Goal: Transaction & Acquisition: Subscribe to service/newsletter

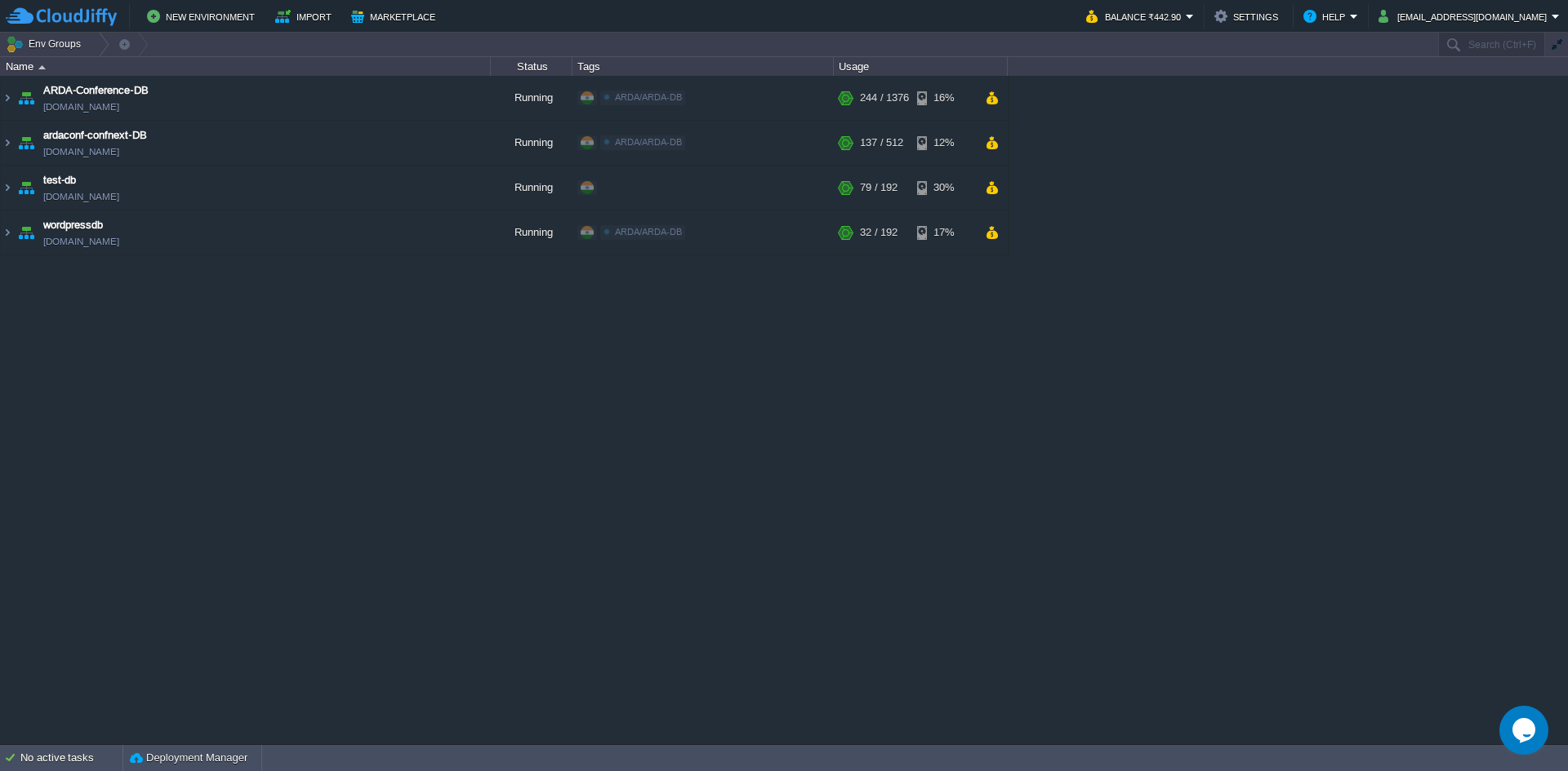
click at [1076, 503] on div "ARDA-Conference-DB env-4140303.cloudjiffy.net Running ARDA/ARDA-DB Edit RAM 17%…" at bounding box center [784, 410] width 1568 height 668
click at [1199, 6] on td "Balance ₹442.90" at bounding box center [1140, 16] width 118 height 25
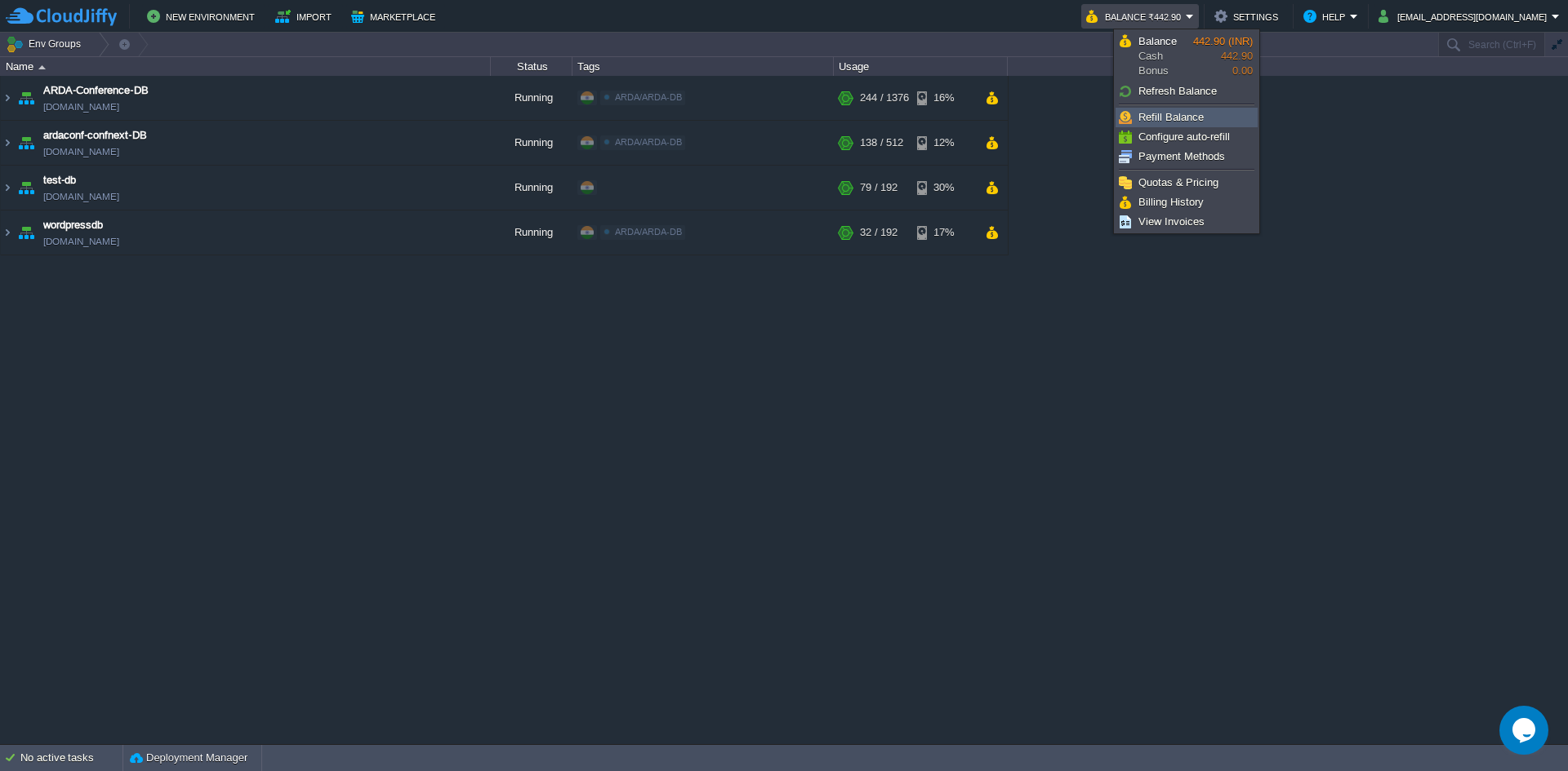
click at [1157, 119] on span "Refill Balance" at bounding box center [1171, 117] width 65 height 12
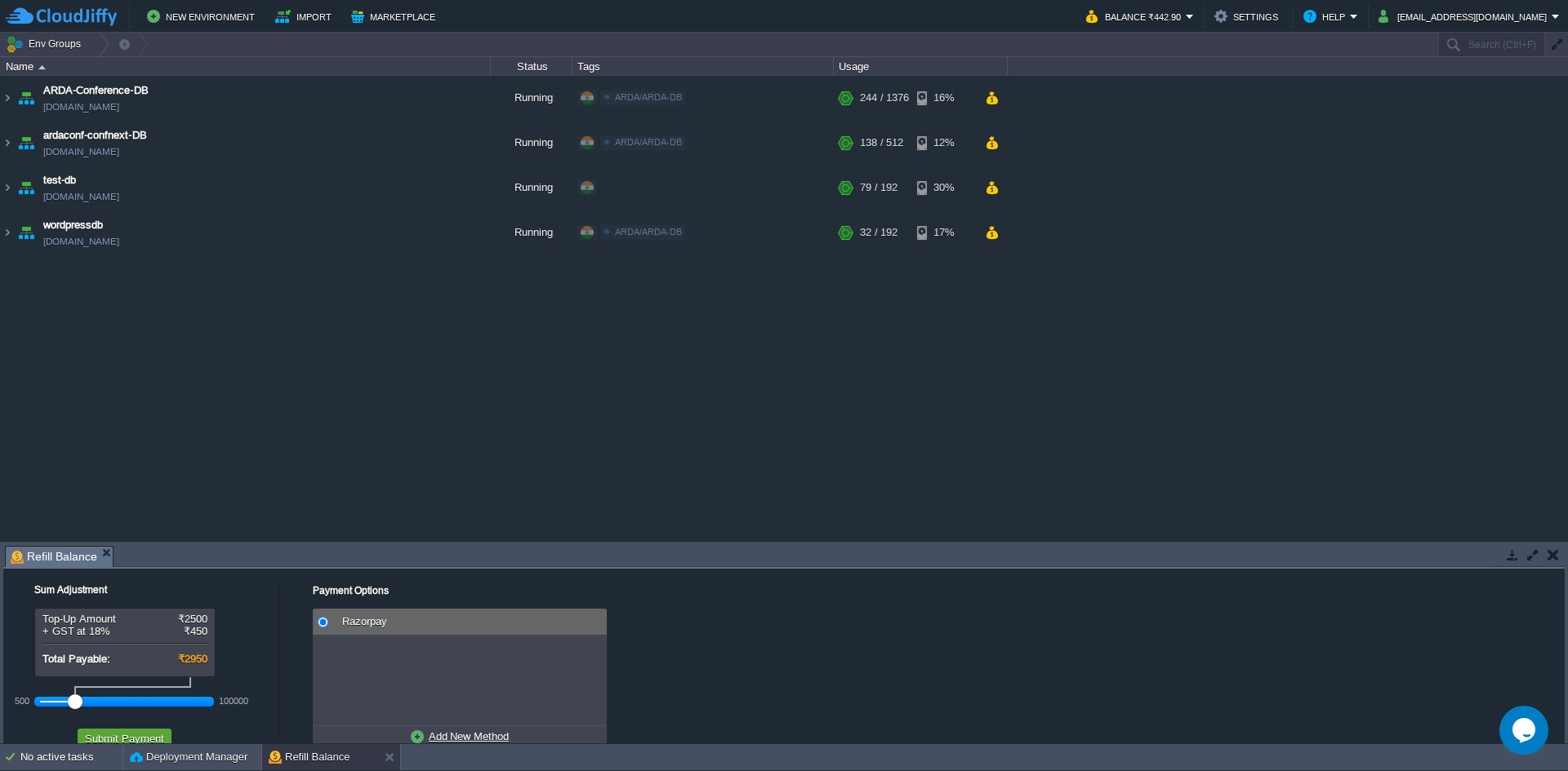
scroll to position [39, 0]
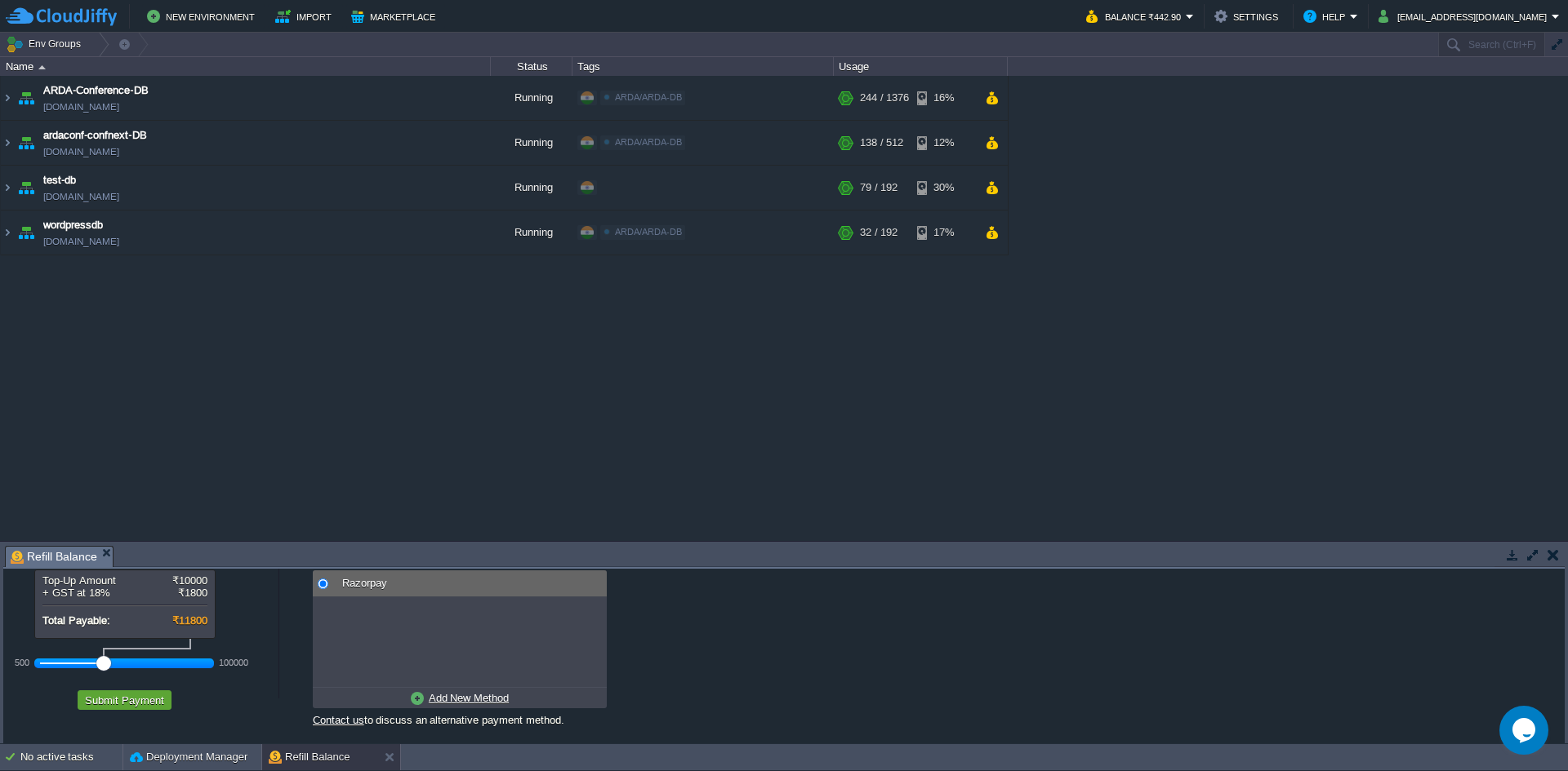
drag, startPoint x: 77, startPoint y: 661, endPoint x: 100, endPoint y: 660, distance: 23.0
click at [100, 660] on div at bounding box center [103, 663] width 15 height 15
click at [442, 694] on u "Add New Method" at bounding box center [468, 698] width 80 height 12
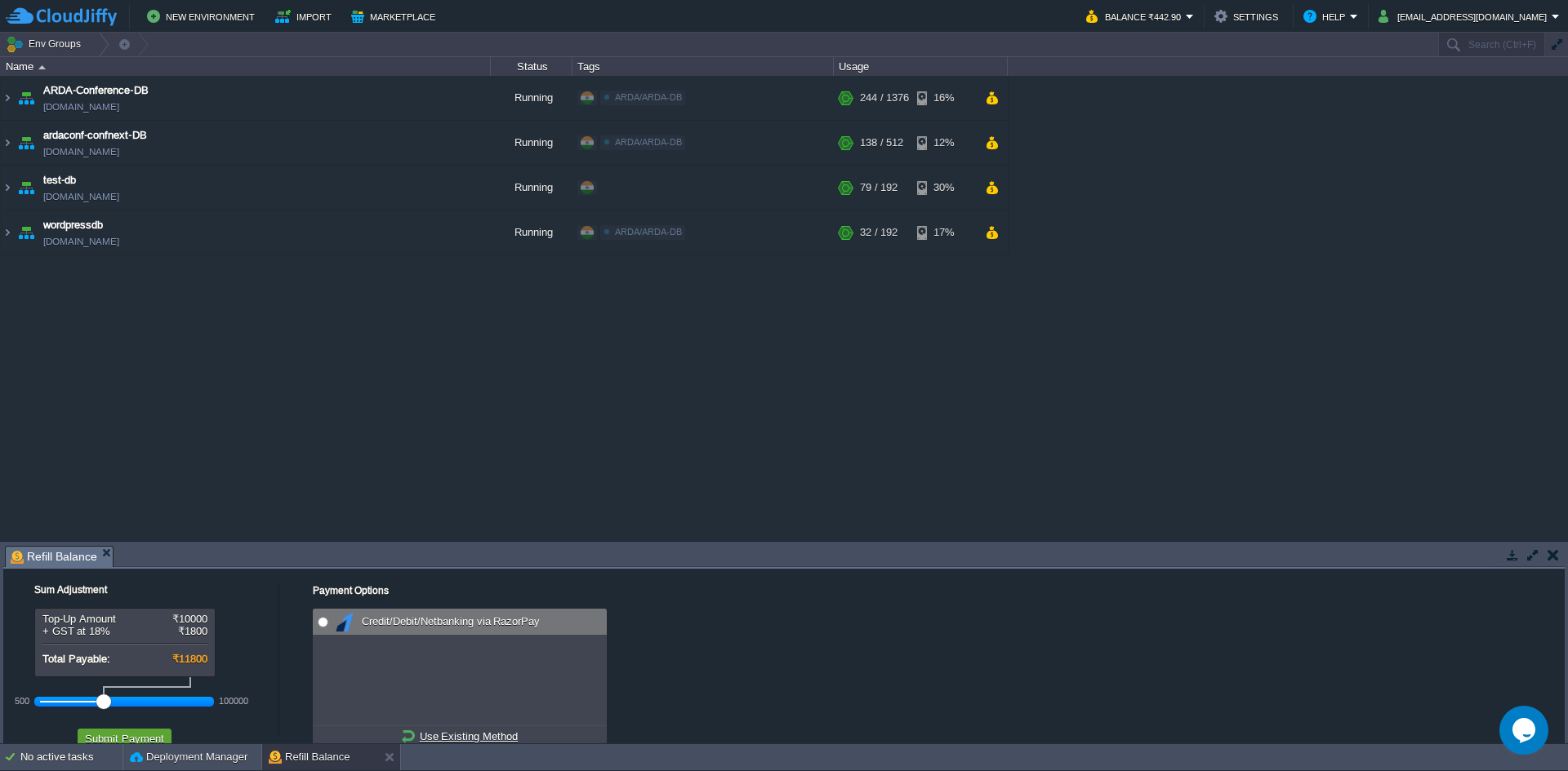
radio input "true"
click at [392, 627] on span "Credit/Debit/Netbanking via RazorPay" at bounding box center [448, 622] width 182 height 12
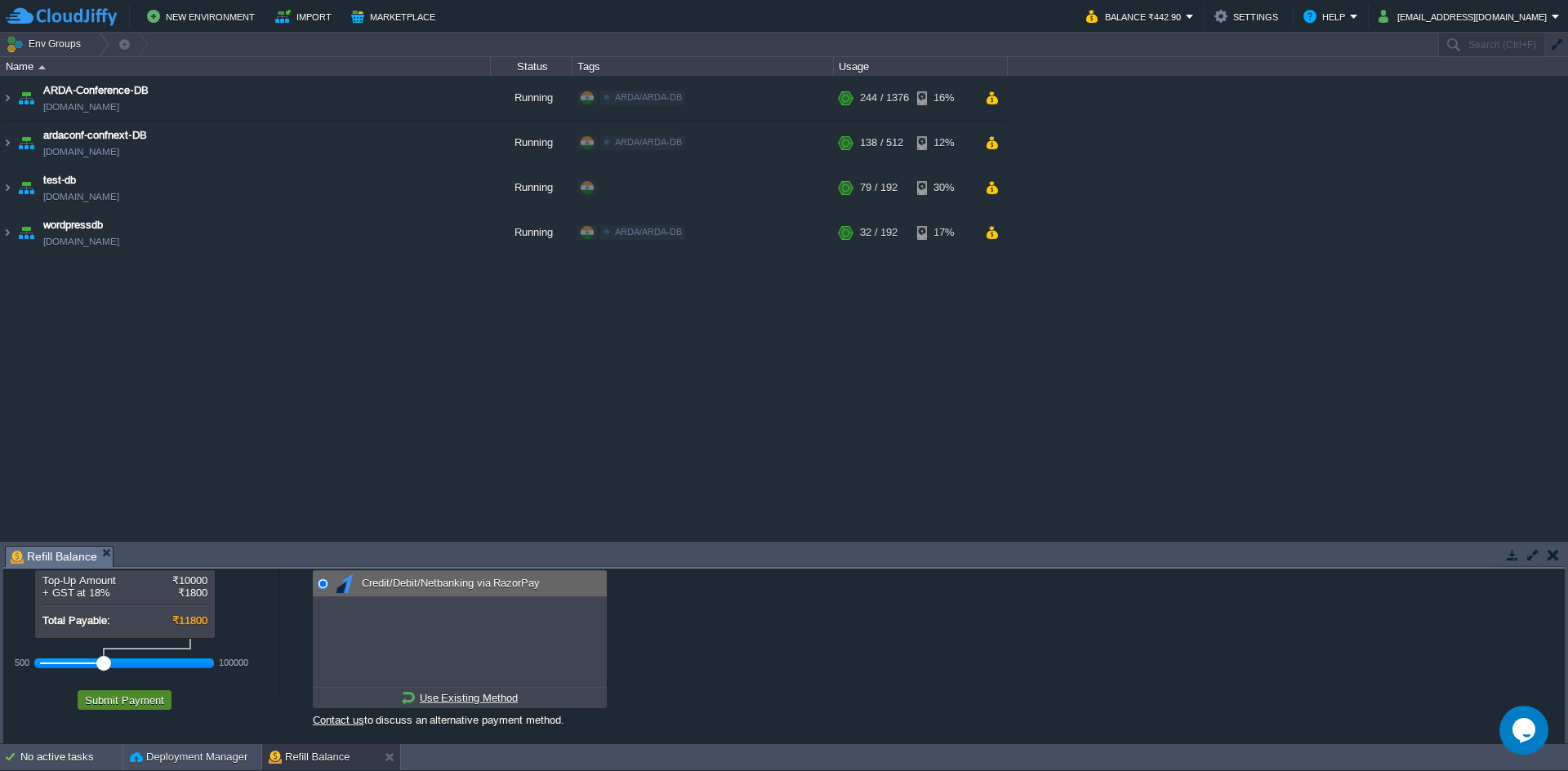
click at [133, 702] on button "Submit Payment" at bounding box center [124, 700] width 89 height 15
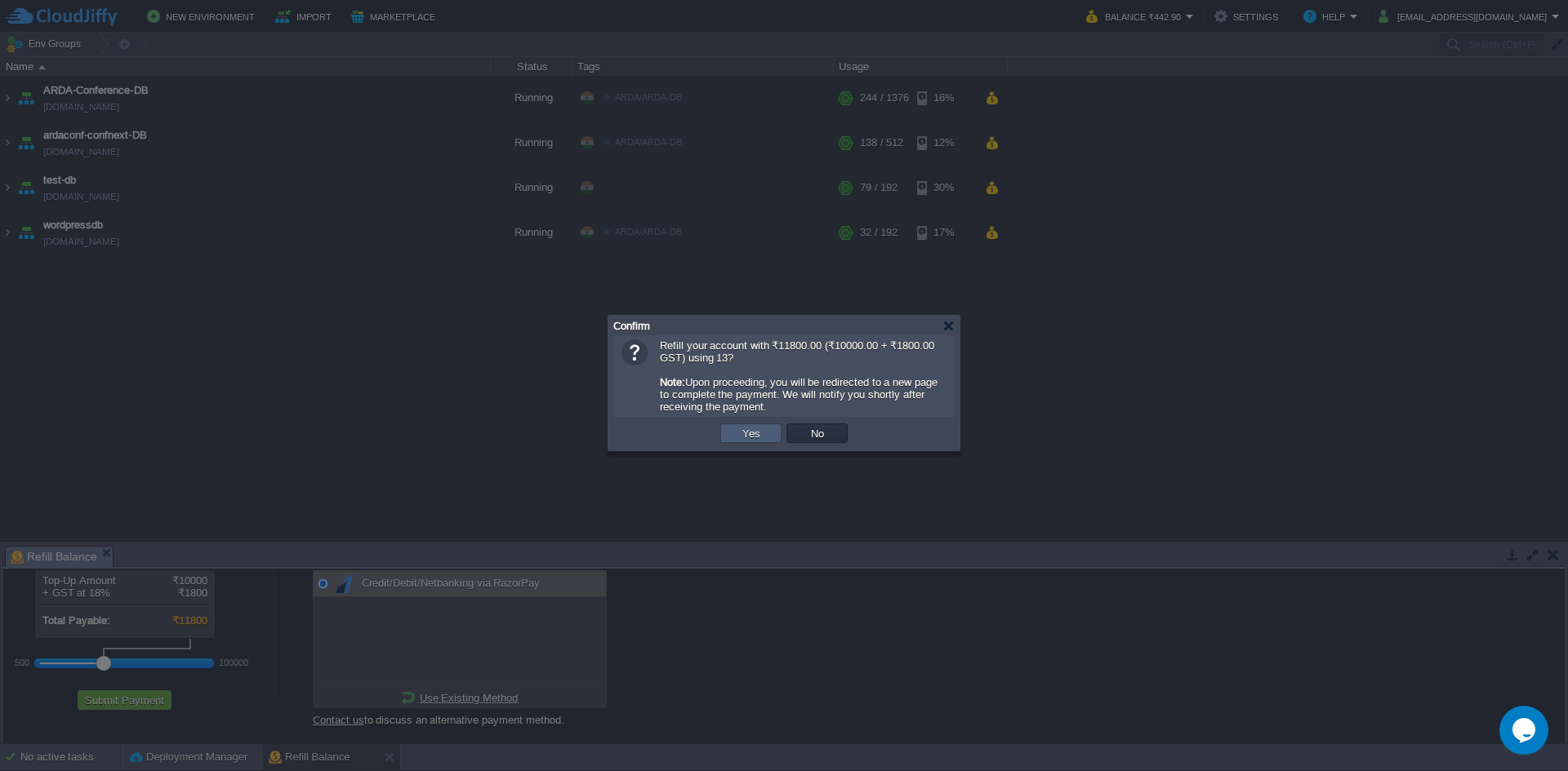
click at [728, 440] on td "Yes" at bounding box center [751, 433] width 61 height 20
